Goal: Entertainment & Leisure: Consume media (video, audio)

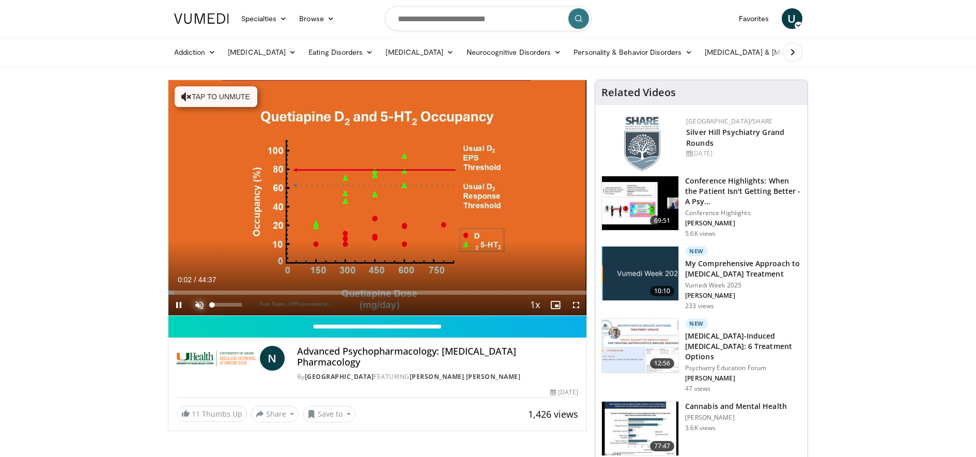
click at [199, 304] on span "Video Player" at bounding box center [199, 304] width 21 height 21
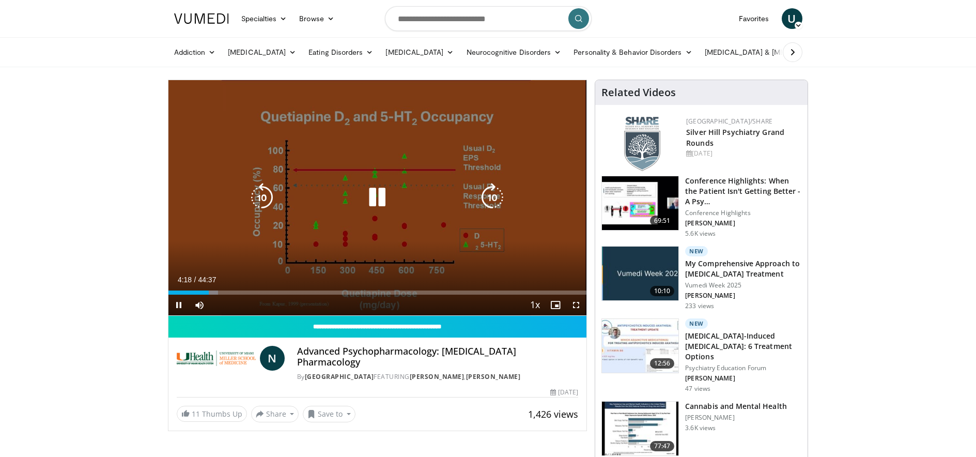
click at [379, 202] on icon "Video Player" at bounding box center [377, 197] width 29 height 29
